Goal: Task Accomplishment & Management: Complete application form

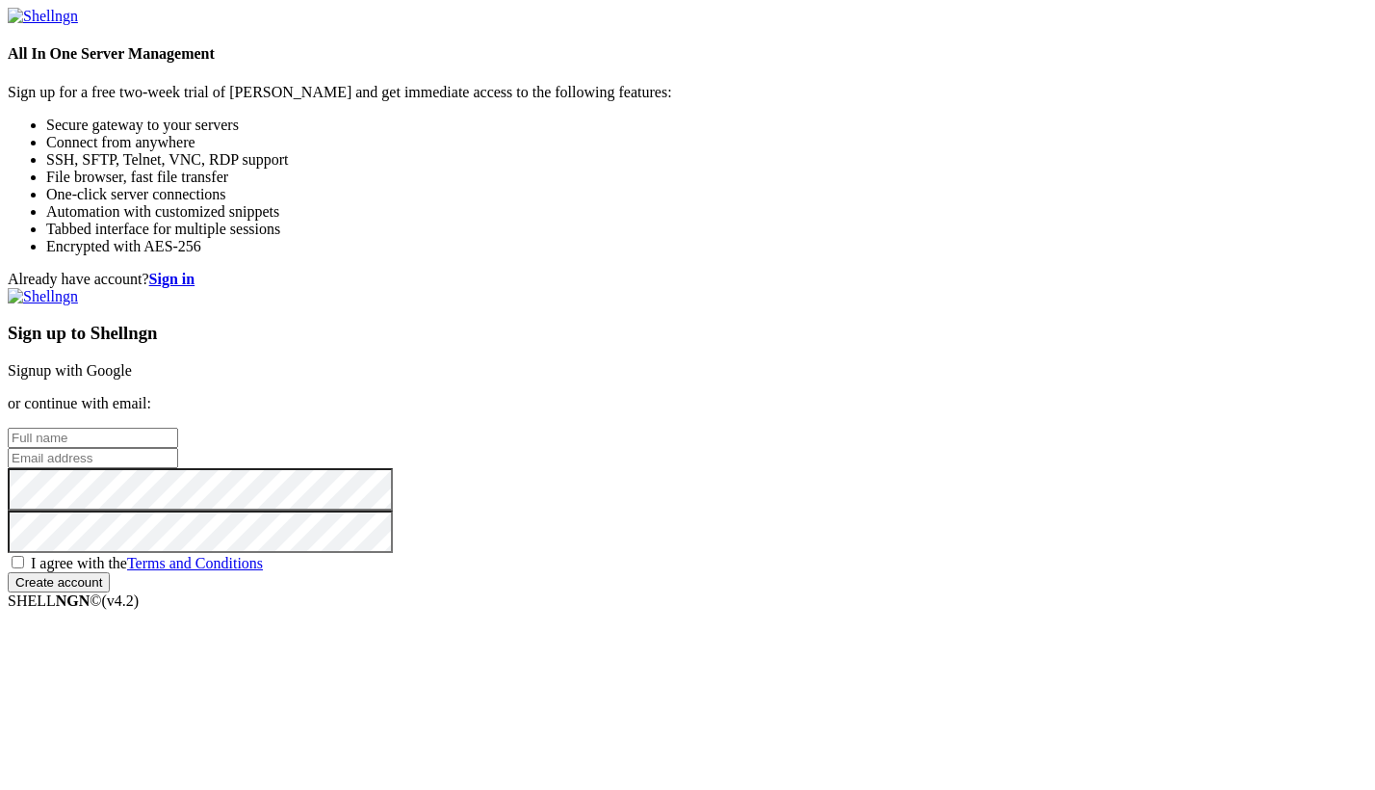
click at [178, 427] on input "text" at bounding box center [93, 437] width 170 height 20
click at [178, 448] on input "email" at bounding box center [93, 458] width 170 height 20
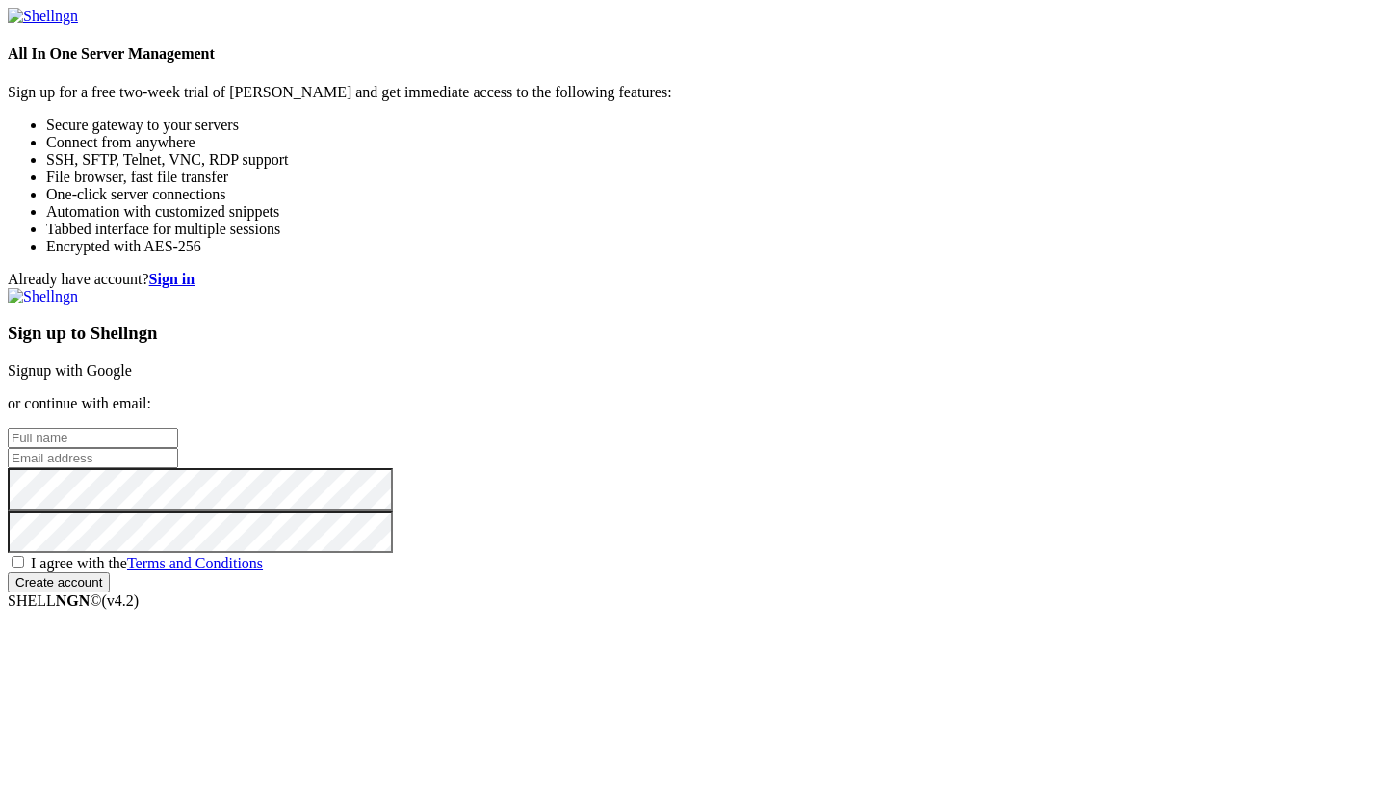
drag, startPoint x: 821, startPoint y: 173, endPoint x: 1017, endPoint y: 160, distance: 195.9
click at [1017, 323] on h3 "Sign up to Shellngn" at bounding box center [687, 333] width 1359 height 21
click at [1036, 323] on h3 "Sign up to Shellngn" at bounding box center [687, 333] width 1359 height 21
click at [178, 427] on input "text" at bounding box center [93, 437] width 170 height 20
click at [178, 448] on input "email" at bounding box center [93, 458] width 170 height 20
